Goal: Information Seeking & Learning: Check status

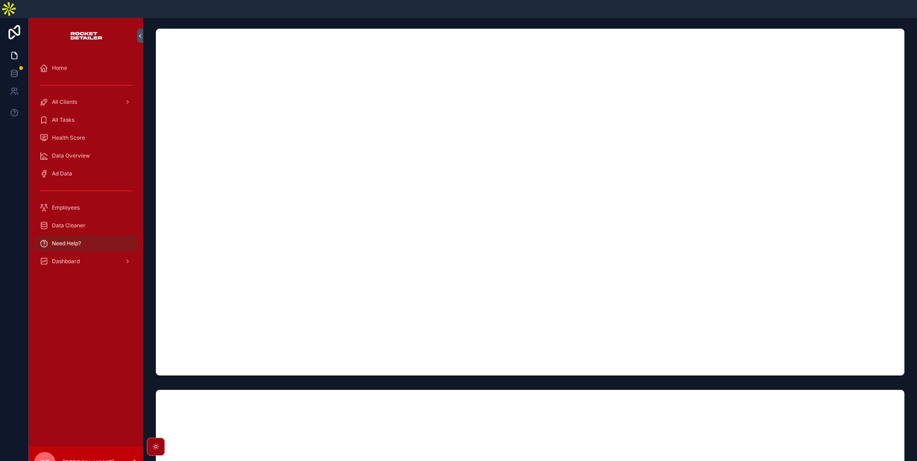
click at [67, 99] on span "All Clients" at bounding box center [64, 102] width 25 height 7
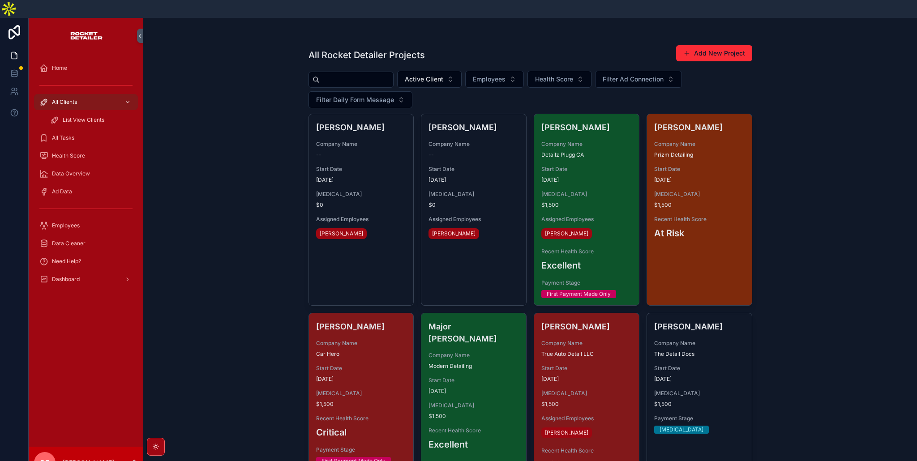
click at [575, 191] on span "[MEDICAL_DATA]" at bounding box center [587, 194] width 90 height 7
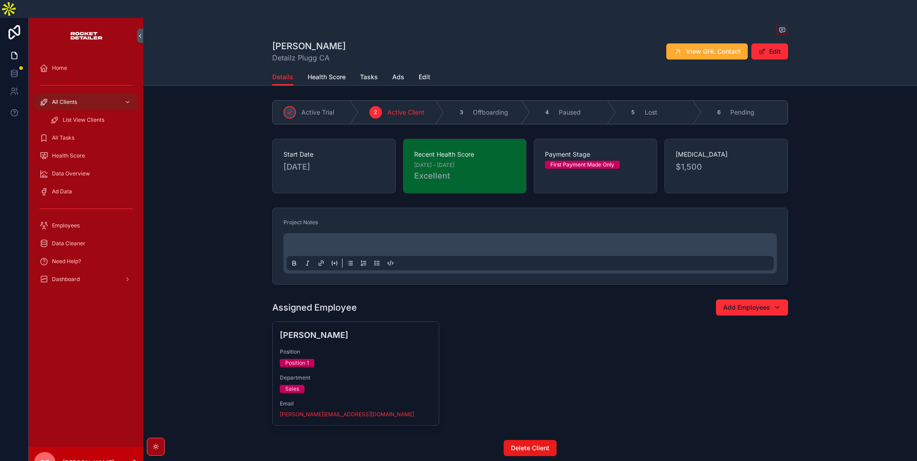
click at [81, 95] on div "All Clients" at bounding box center [85, 102] width 93 height 14
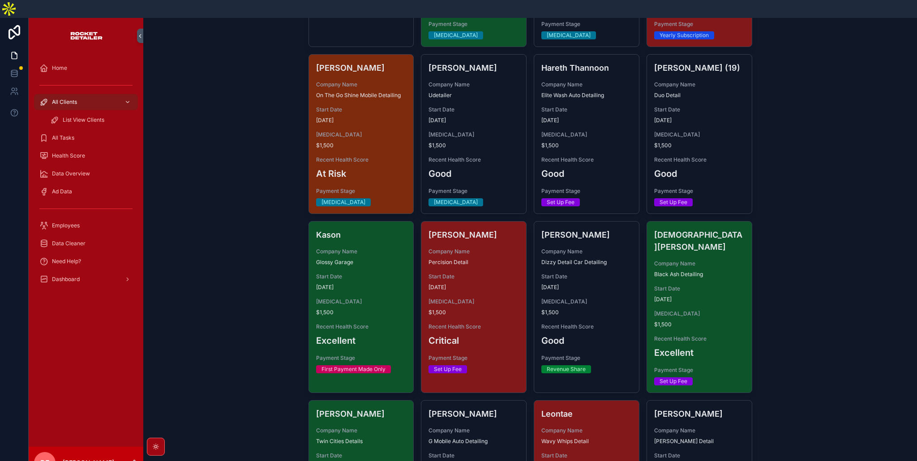
scroll to position [648, 0]
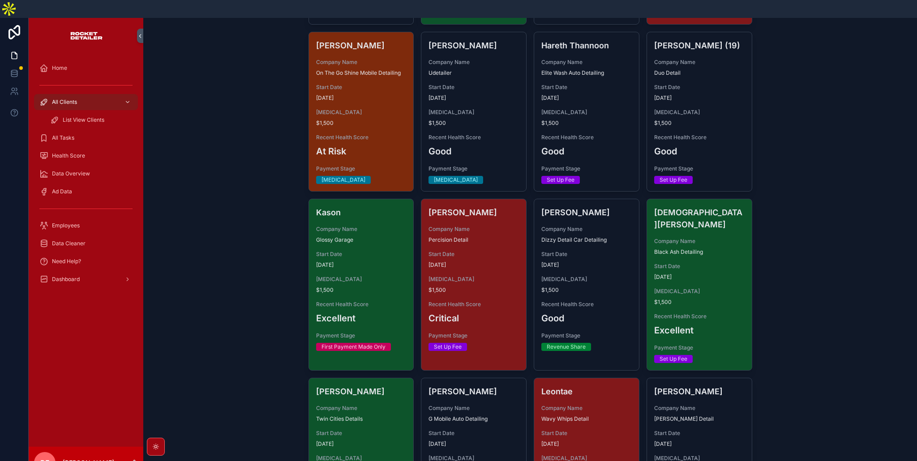
click at [594, 251] on div "Start Date [DATE]" at bounding box center [587, 260] width 90 height 18
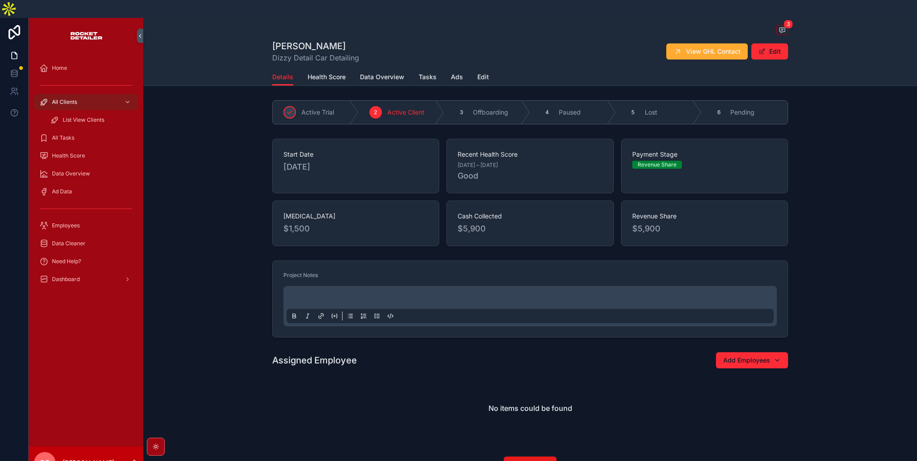
click at [331, 73] on span "Health Score" at bounding box center [327, 77] width 38 height 9
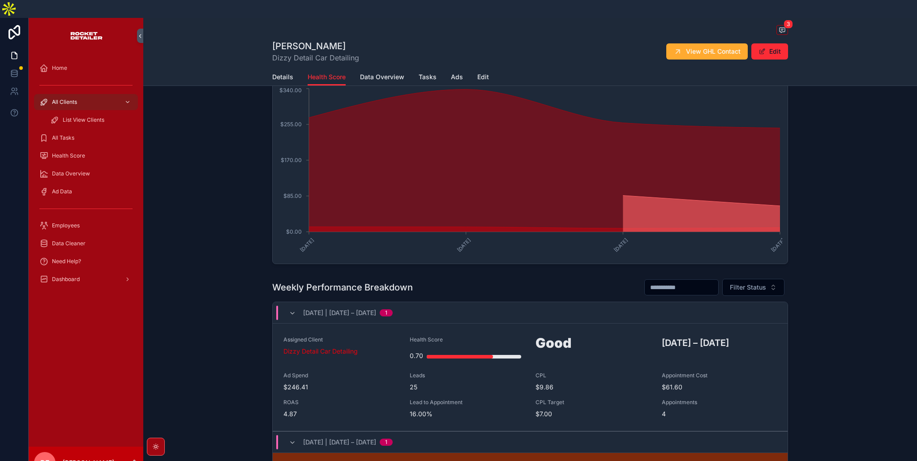
click at [363, 49] on div "3 [PERSON_NAME] Dizzy Detail Car Detailing View GHL Contact Edit" at bounding box center [530, 43] width 516 height 51
click at [380, 73] on span "Data Overview" at bounding box center [382, 77] width 44 height 9
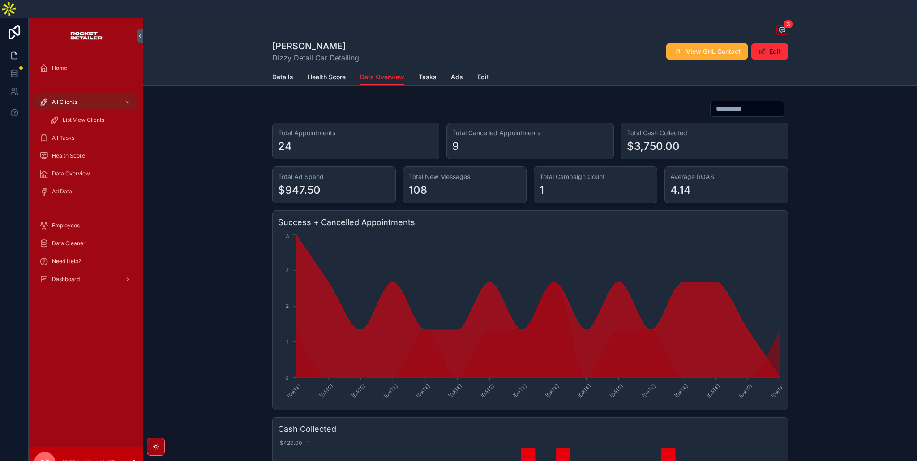
drag, startPoint x: 77, startPoint y: 138, endPoint x: 72, endPoint y: 151, distance: 13.9
click at [77, 152] on span "Health Score" at bounding box center [68, 155] width 33 height 7
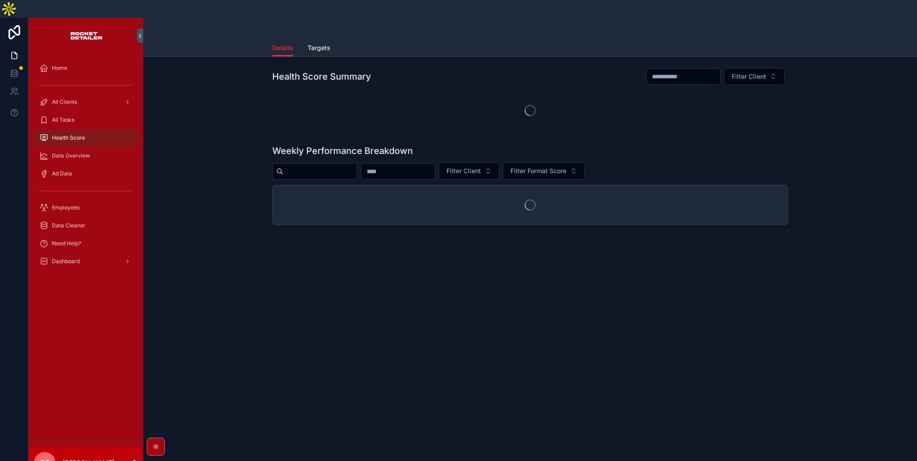
click at [72, 152] on span "Data Overview" at bounding box center [71, 155] width 38 height 7
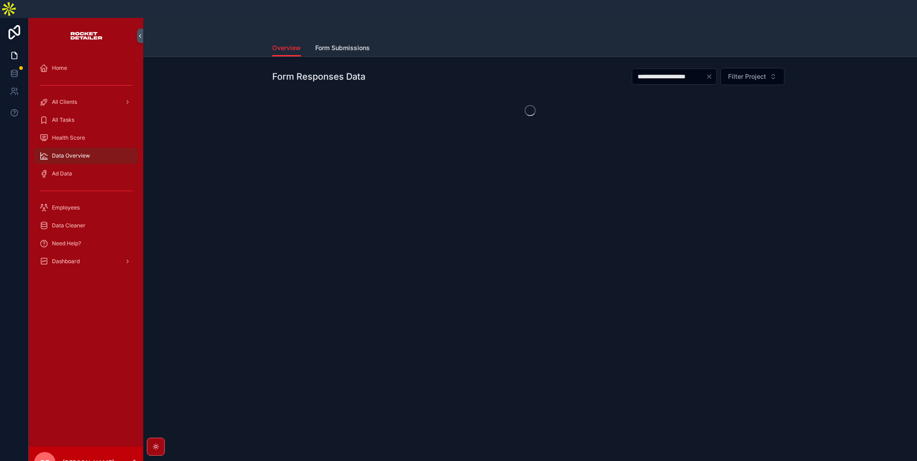
click at [348, 40] on link "Form Submissions" at bounding box center [342, 49] width 55 height 18
